Goal: Information Seeking & Learning: Learn about a topic

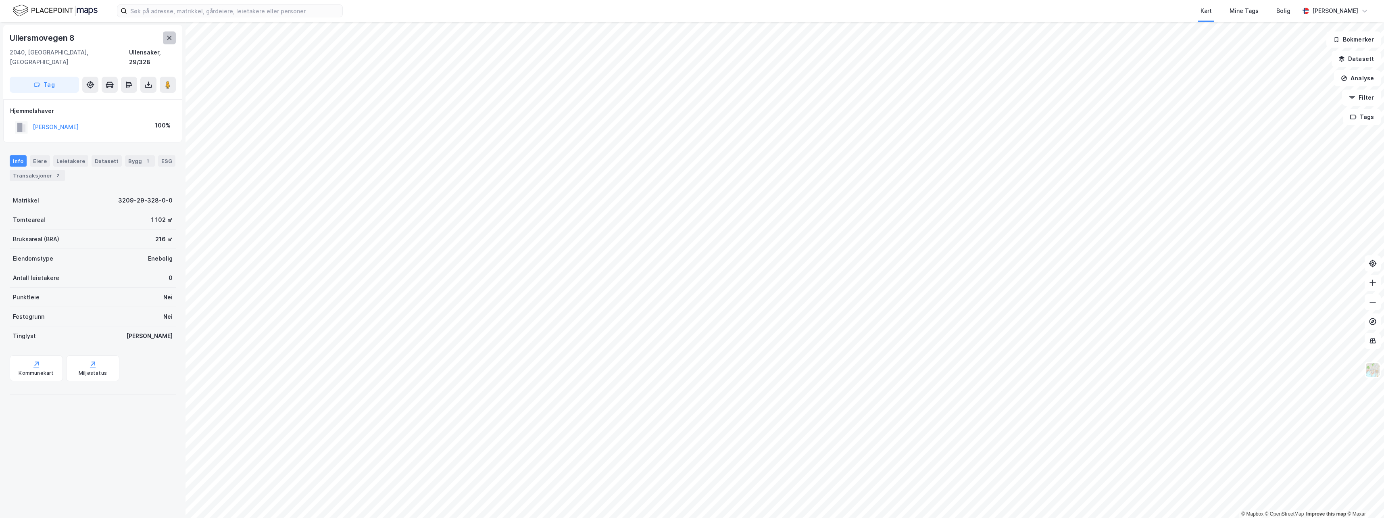
click at [170, 40] on icon at bounding box center [169, 38] width 6 height 6
